Goal: Information Seeking & Learning: Learn about a topic

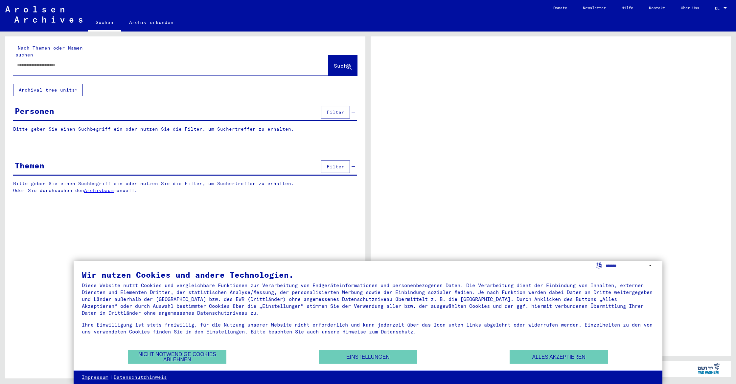
click at [226, 62] on div at bounding box center [162, 65] width 299 height 15
click at [56, 62] on input "text" at bounding box center [164, 65] width 295 height 7
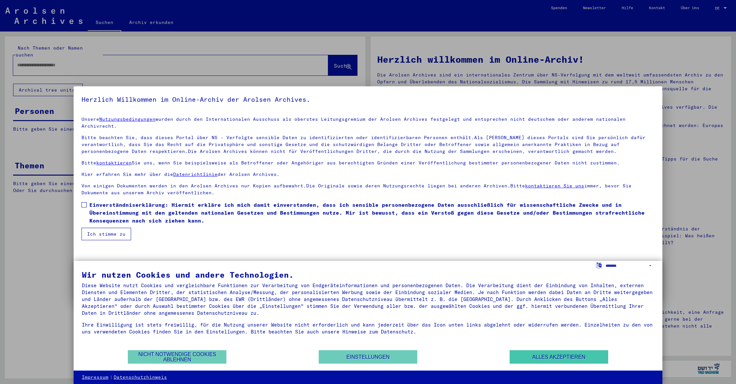
click at [533, 357] on button "Alles akzeptieren" at bounding box center [559, 357] width 99 height 13
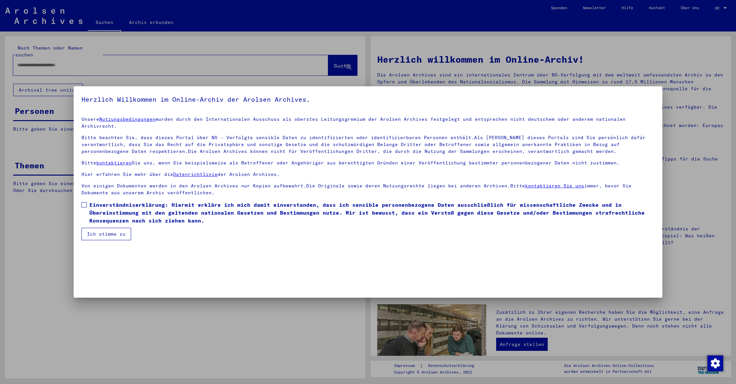
click at [88, 201] on label "Einverständniserklärung: Hiermit erkläre ich mich damit einverstanden, dass ich…" at bounding box center [367, 213] width 573 height 24
click at [100, 228] on button "Ich stimme zu" at bounding box center [106, 234] width 50 height 12
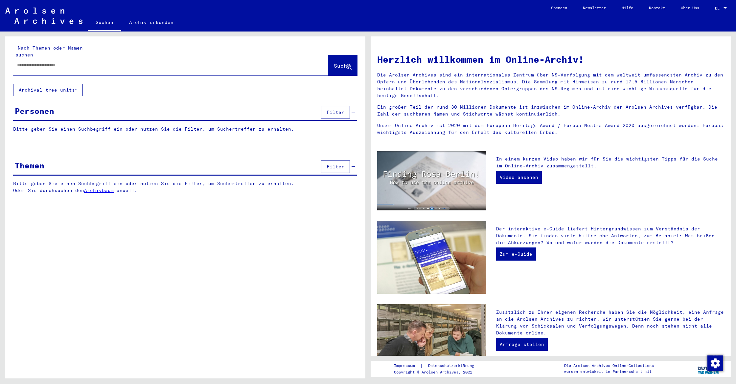
click at [59, 62] on input "text" at bounding box center [162, 65] width 291 height 7
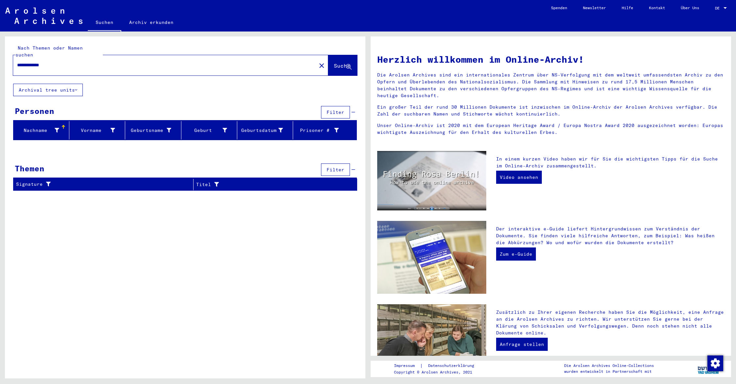
type input "**********"
click at [135, 23] on link "Archiv erkunden" at bounding box center [151, 22] width 60 height 16
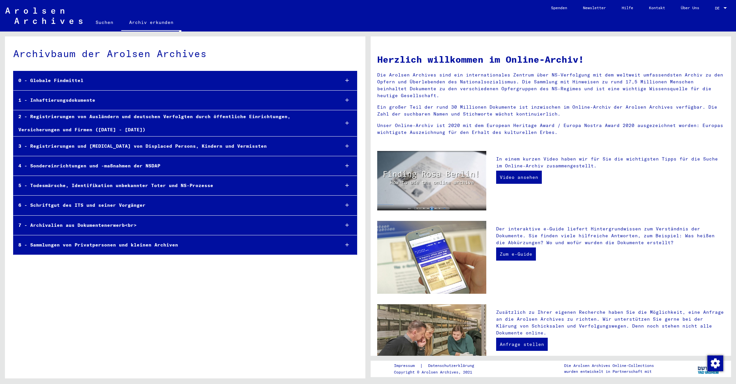
click at [69, 82] on div "0 - Globale Findmittel" at bounding box center [173, 80] width 321 height 13
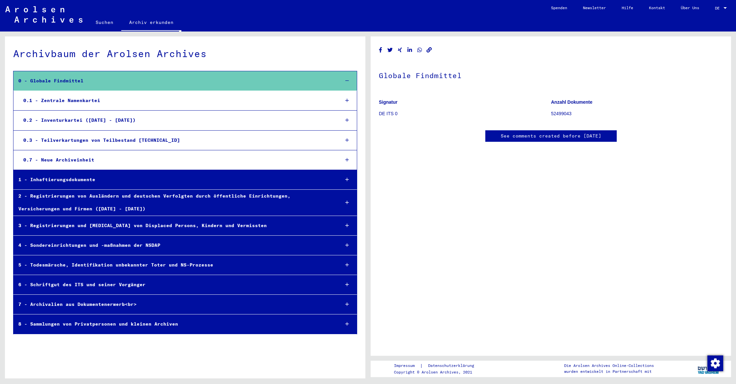
click at [76, 99] on div "0.1 - Zentrale Namenkartei" at bounding box center [176, 100] width 316 height 13
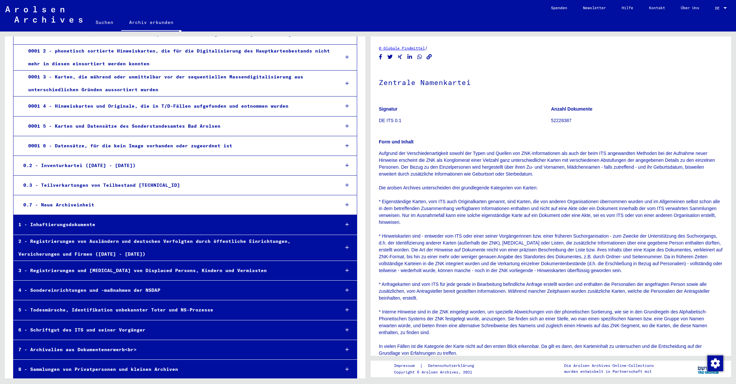
scroll to position [86, 0]
click at [110, 268] on div "3 - Registrierungen und [MEDICAL_DATA] von Displaced Persons, Kindern und Vermi…" at bounding box center [173, 271] width 321 height 13
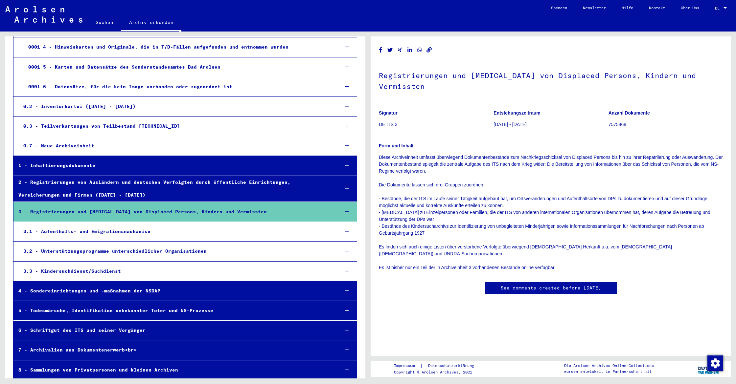
scroll to position [145, 0]
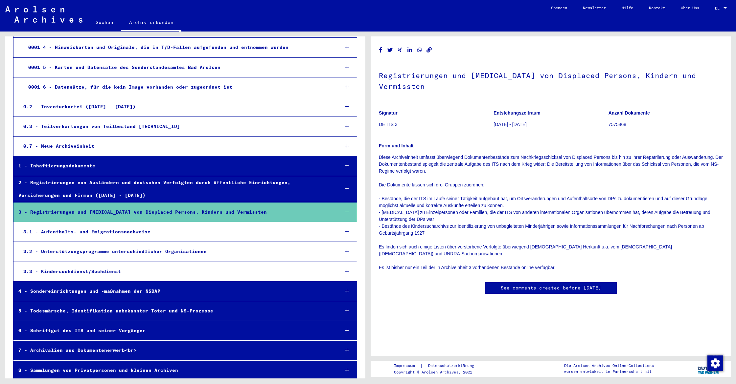
click at [102, 350] on div "7 - Archivalien aus Dokumentenerwerb<br>" at bounding box center [173, 350] width 321 height 13
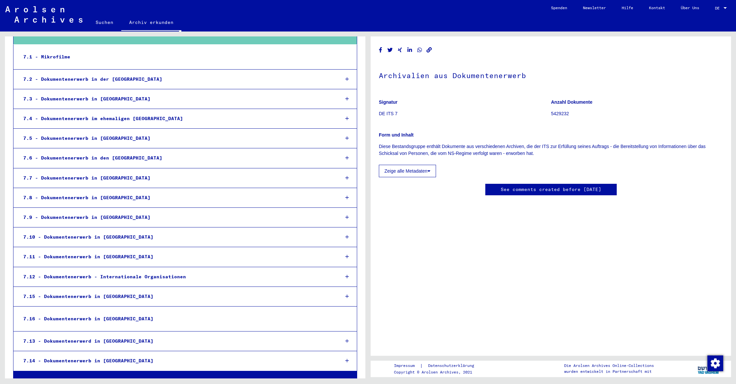
scroll to position [461, 0]
click at [156, 375] on div "8 - Sammlungen von Privatpersonen und kleinen Archiven" at bounding box center [173, 381] width 321 height 13
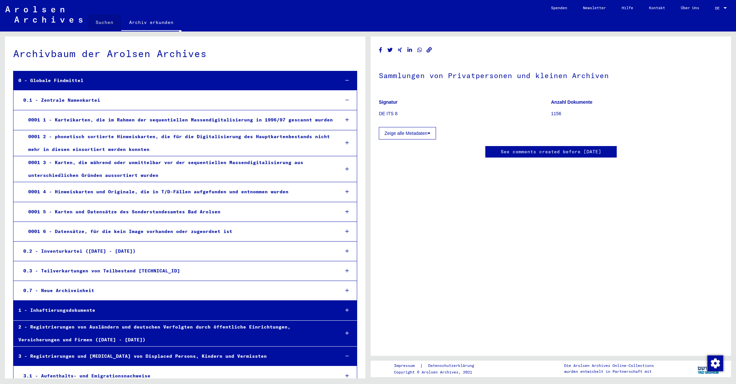
click at [103, 22] on link "Suchen" at bounding box center [105, 22] width 34 height 16
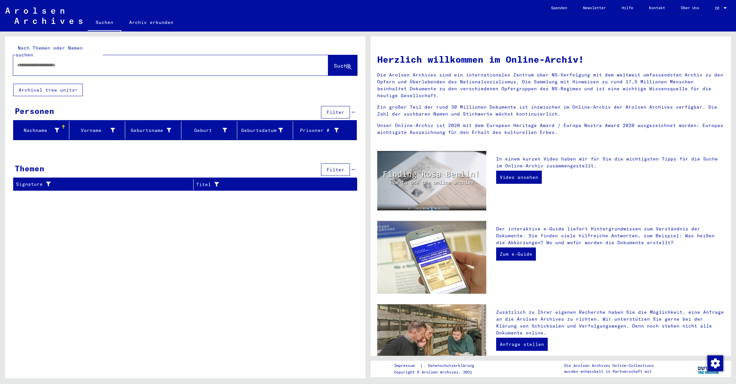
click at [87, 63] on div at bounding box center [160, 65] width 295 height 15
click at [71, 62] on input "text" at bounding box center [162, 65] width 291 height 7
click at [69, 85] on button "Archival tree units" at bounding box center [48, 90] width 70 height 12
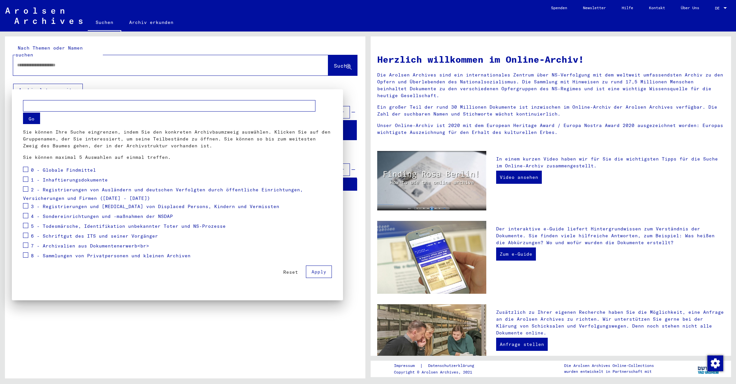
click at [274, 83] on div at bounding box center [368, 192] width 736 height 384
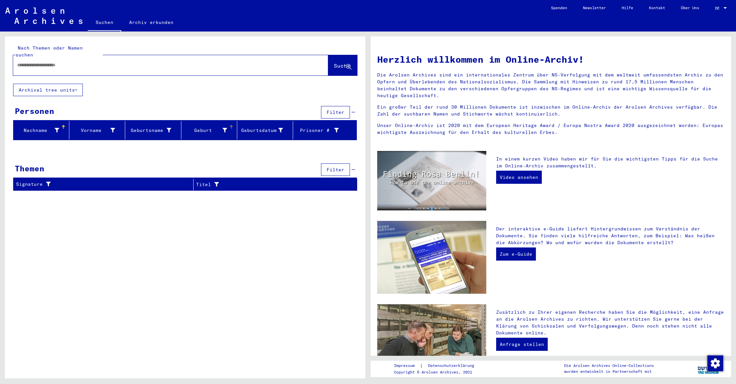
click at [219, 127] on div "Geburt‏" at bounding box center [205, 130] width 43 height 7
click at [256, 127] on div "Geburtsdatum" at bounding box center [261, 130] width 43 height 7
